Goal: Book appointment/travel/reservation

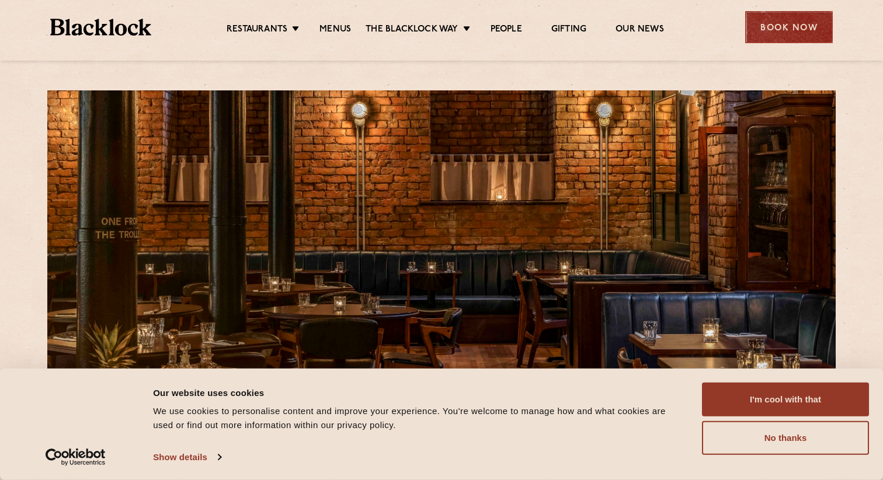
click at [755, 22] on div "Book Now" at bounding box center [789, 27] width 88 height 32
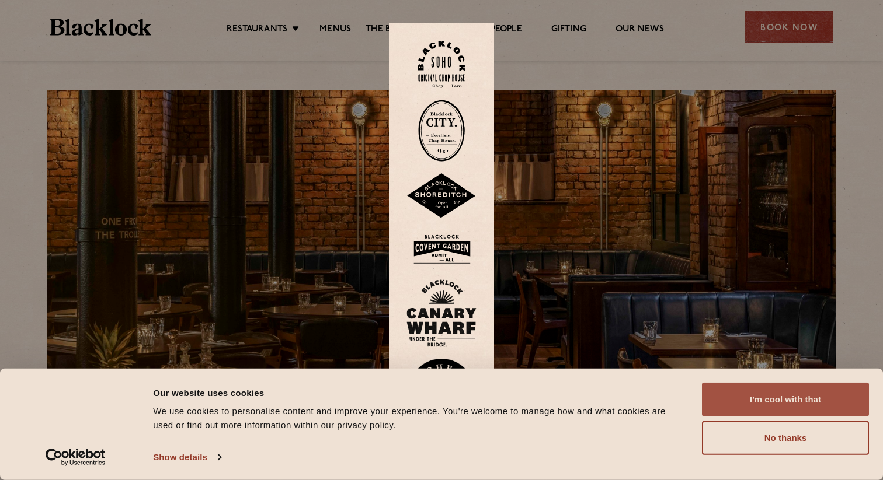
click at [761, 407] on button "I'm cool with that" at bounding box center [785, 400] width 167 height 34
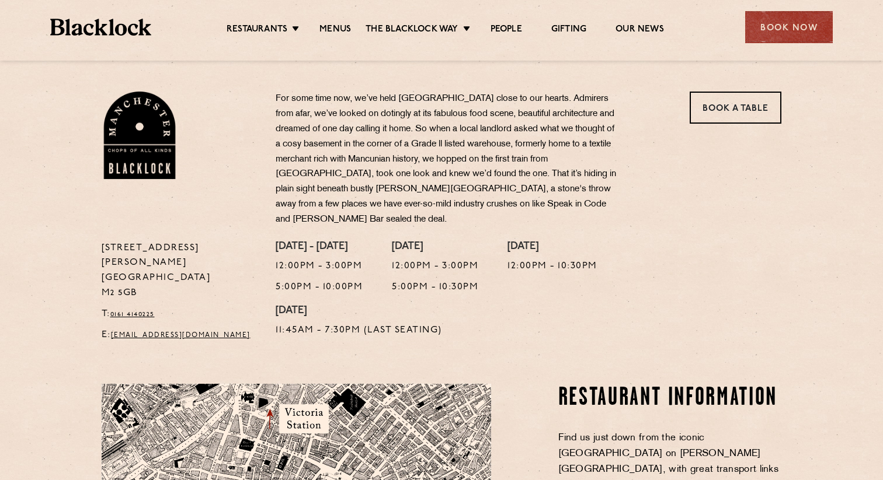
scroll to position [366, 0]
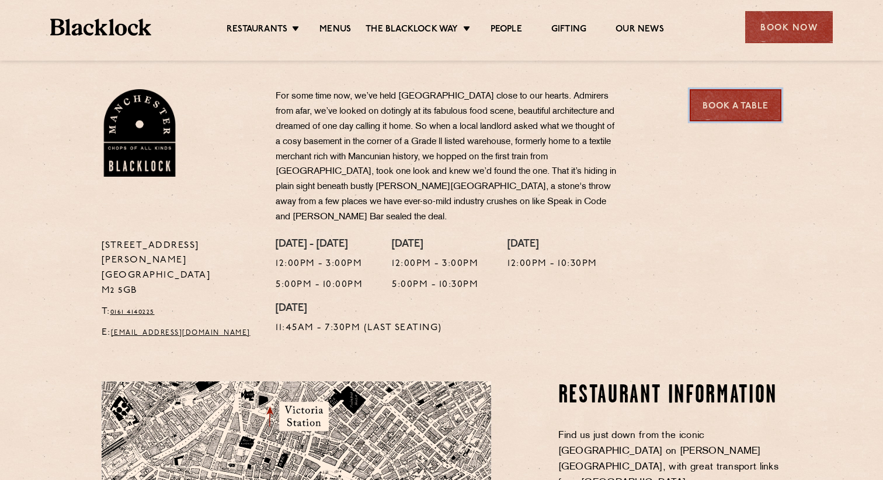
click at [726, 108] on link "Book a Table" at bounding box center [735, 105] width 92 height 32
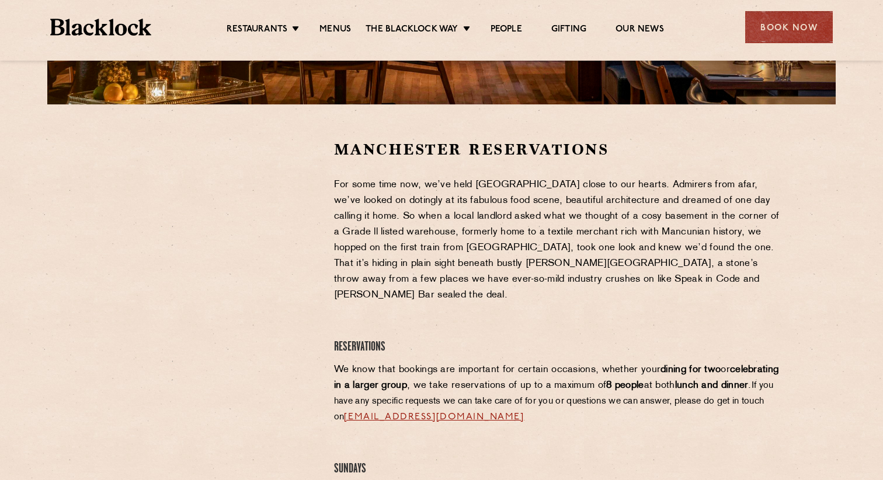
scroll to position [330, 0]
